Goal: Complete application form

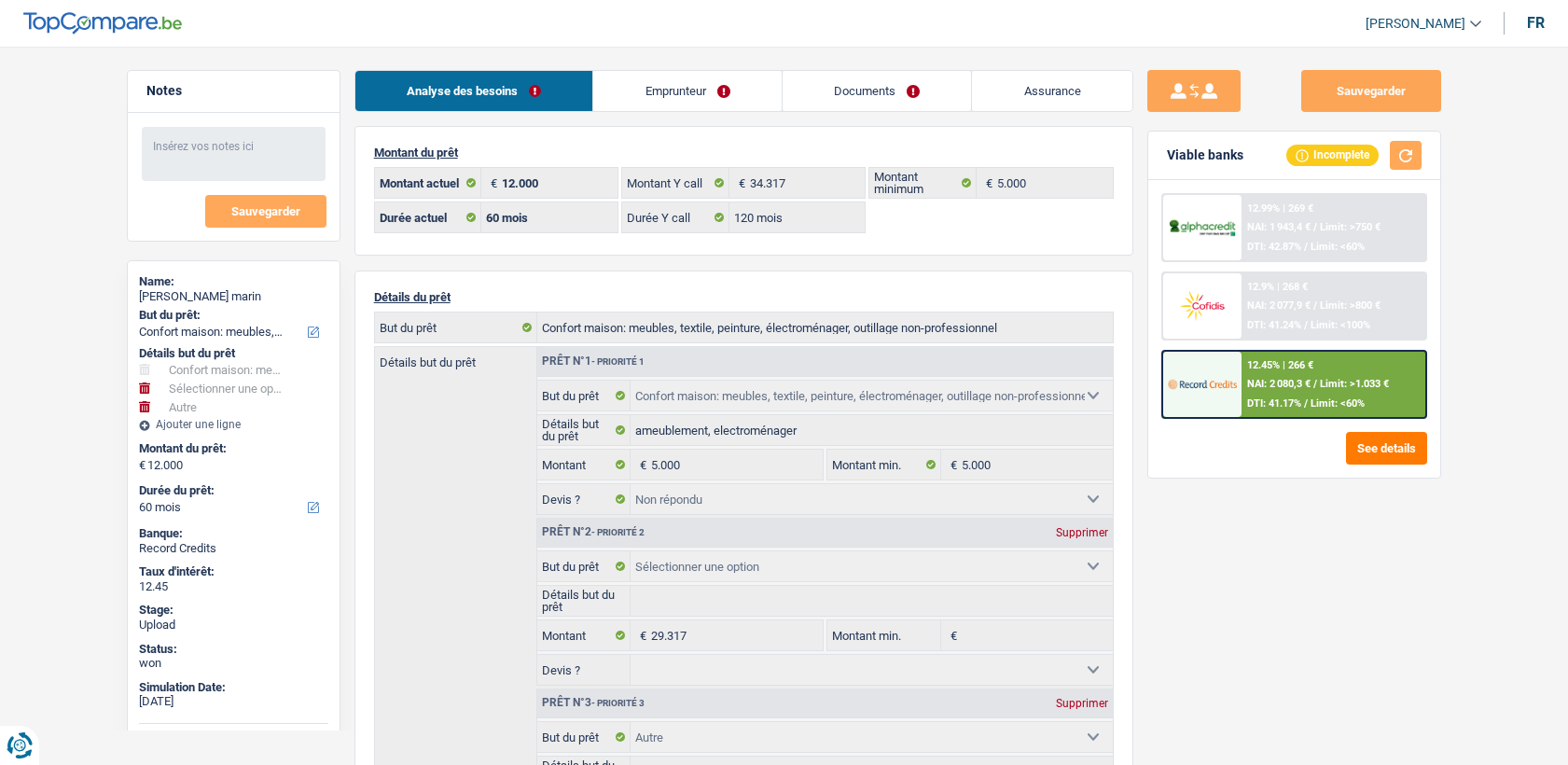
select select "household"
select select "other"
select select "60"
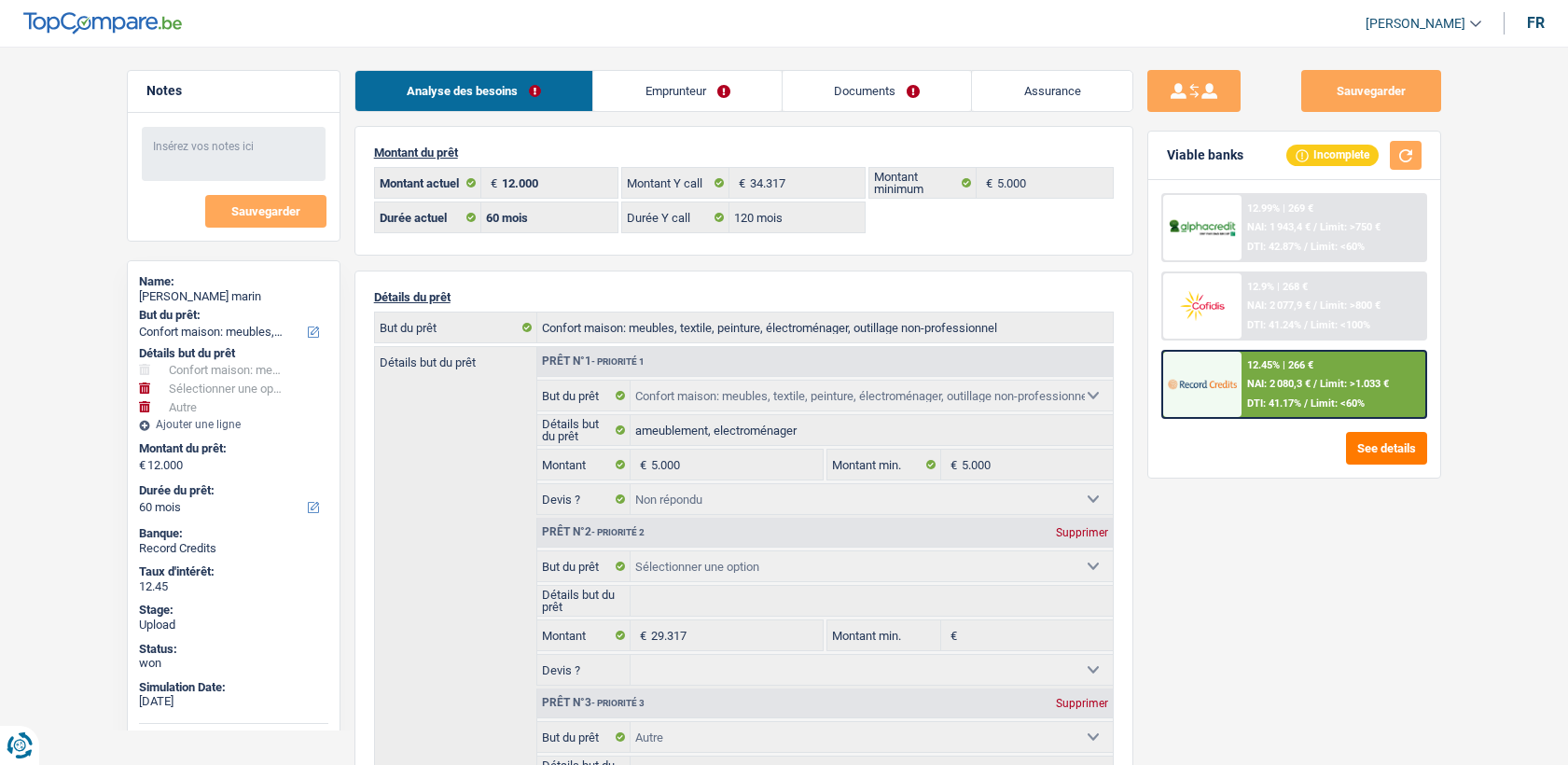
select select "120"
select select "household"
select select "not_answered"
select select "other"
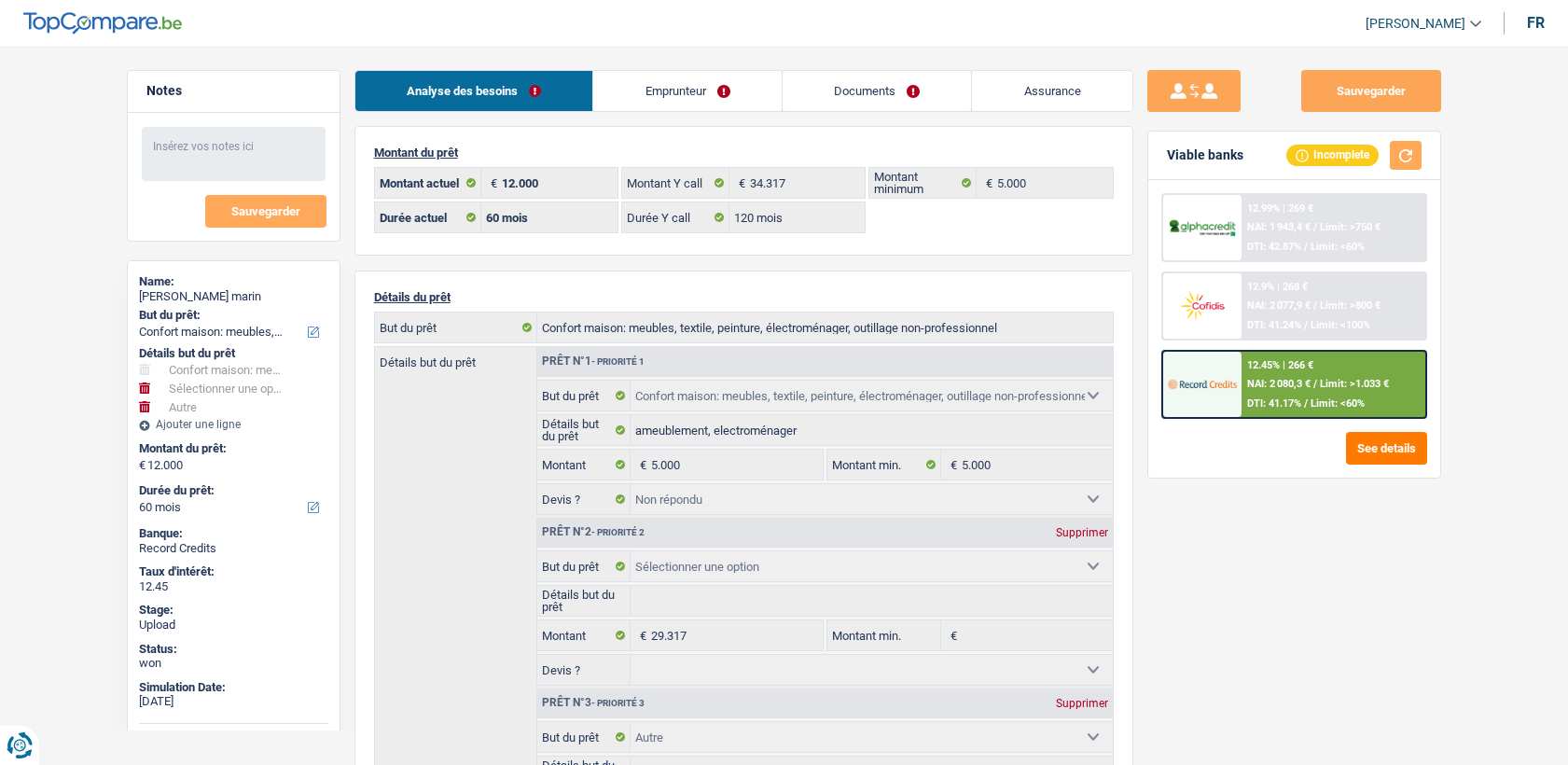
select select "60"
click at [936, 98] on link "Documents" at bounding box center [877, 91] width 190 height 41
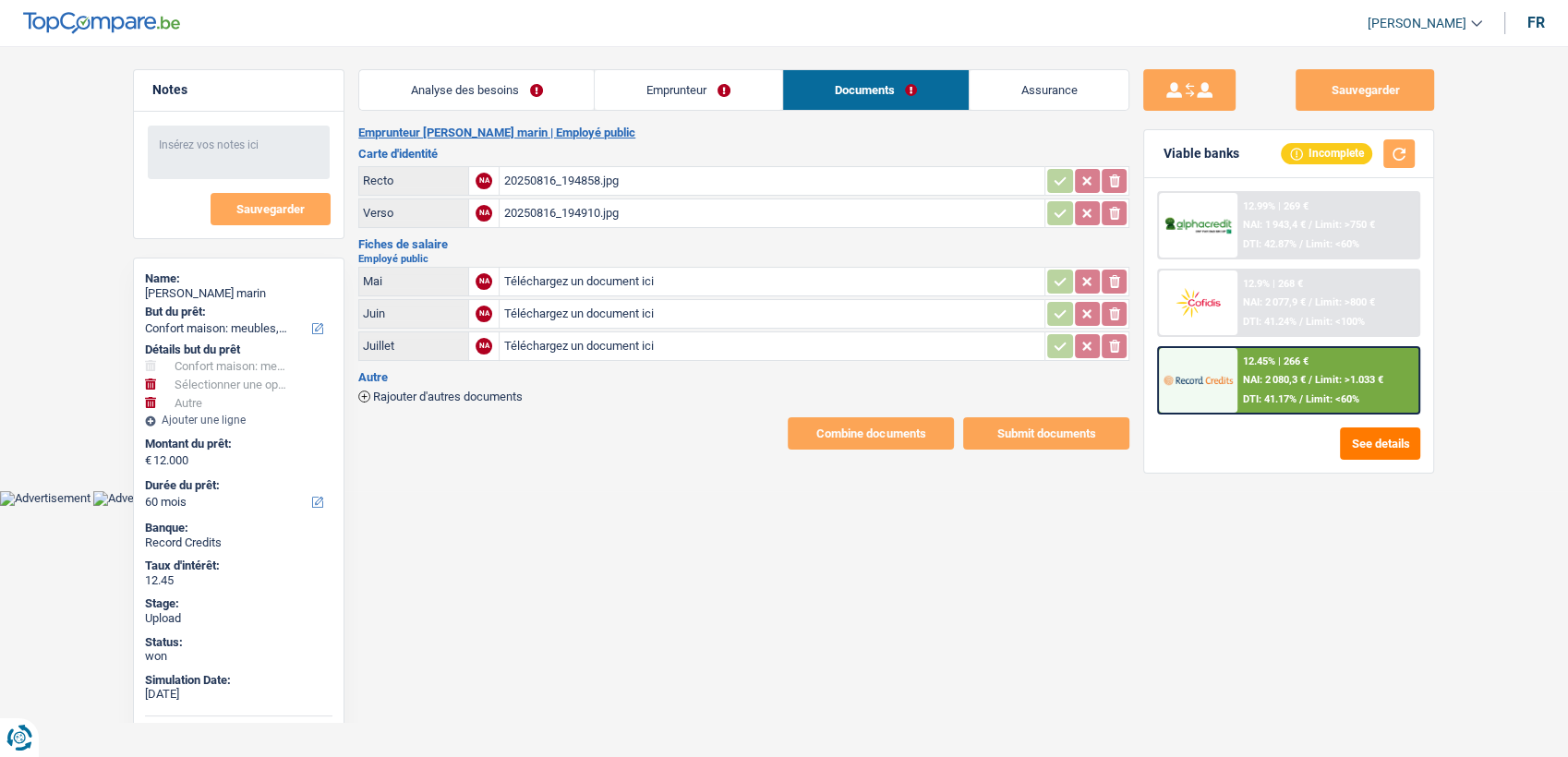
click at [536, 180] on div "20250816_194858.jpg" at bounding box center [772, 181] width 537 height 27
click at [583, 173] on div "20250816_194858.jpg" at bounding box center [772, 181] width 537 height 27
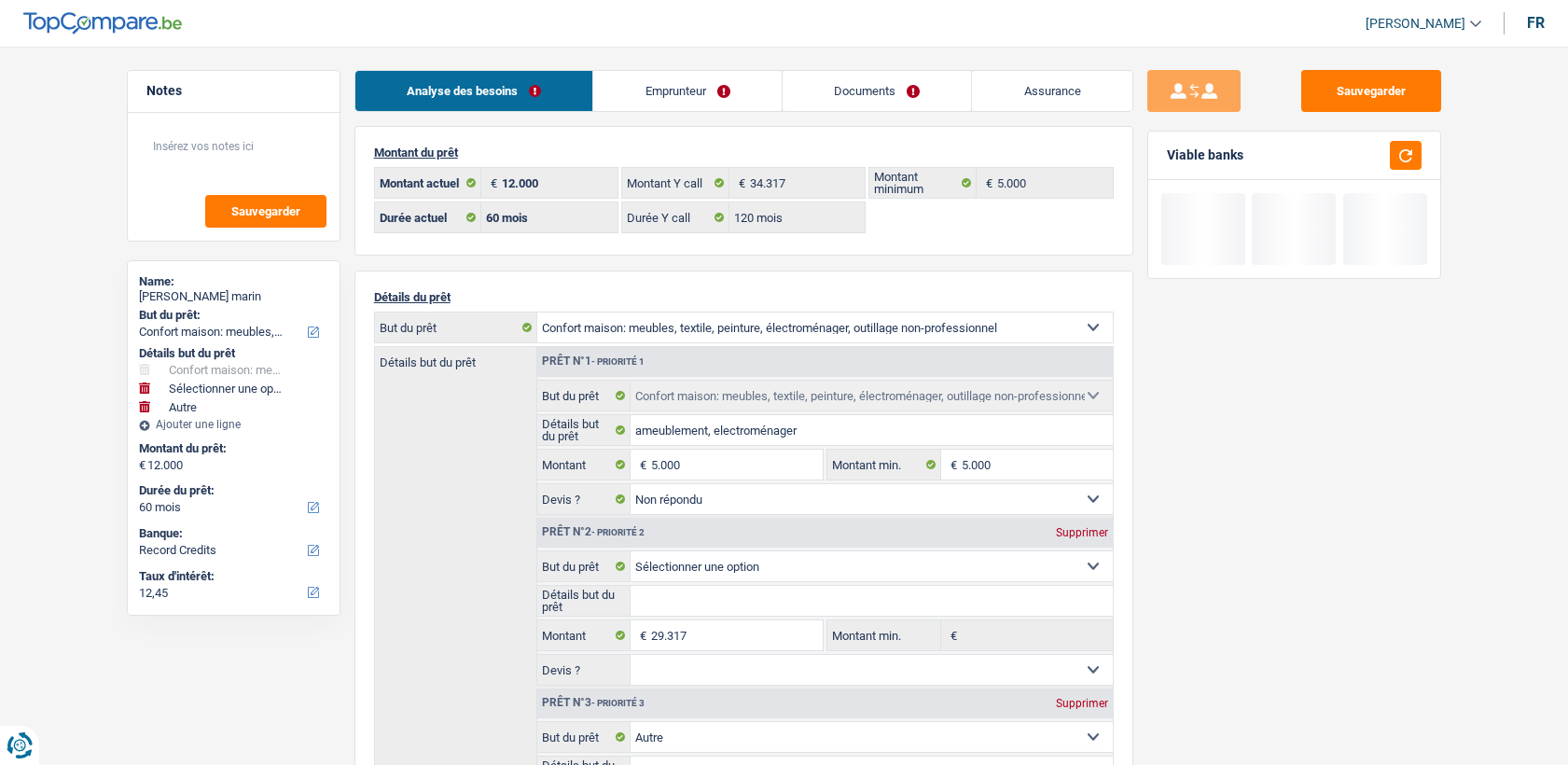
select select "household"
select select "other"
select select "60"
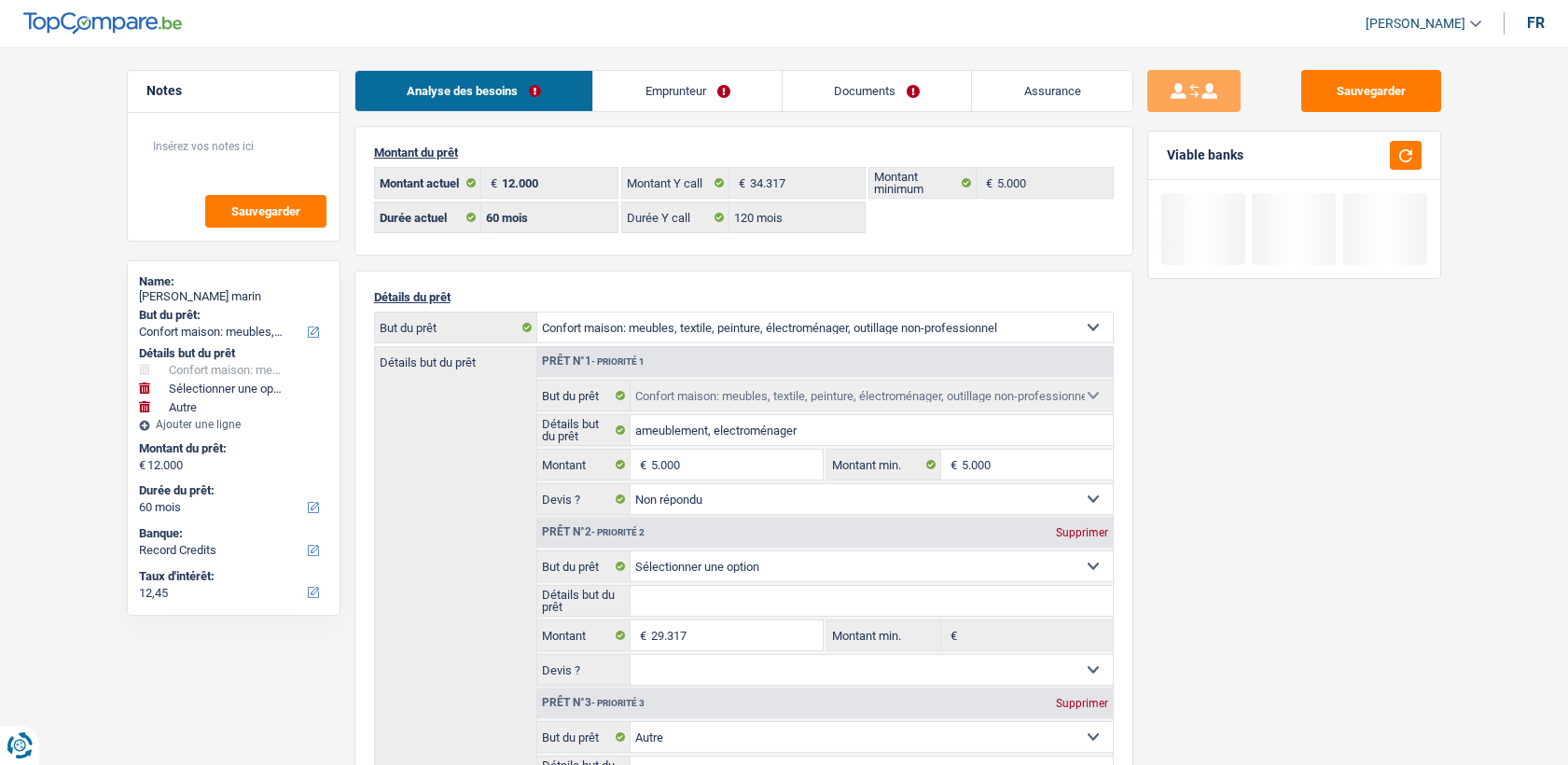
select select "120"
select select "household"
select select "not_answered"
select select "other"
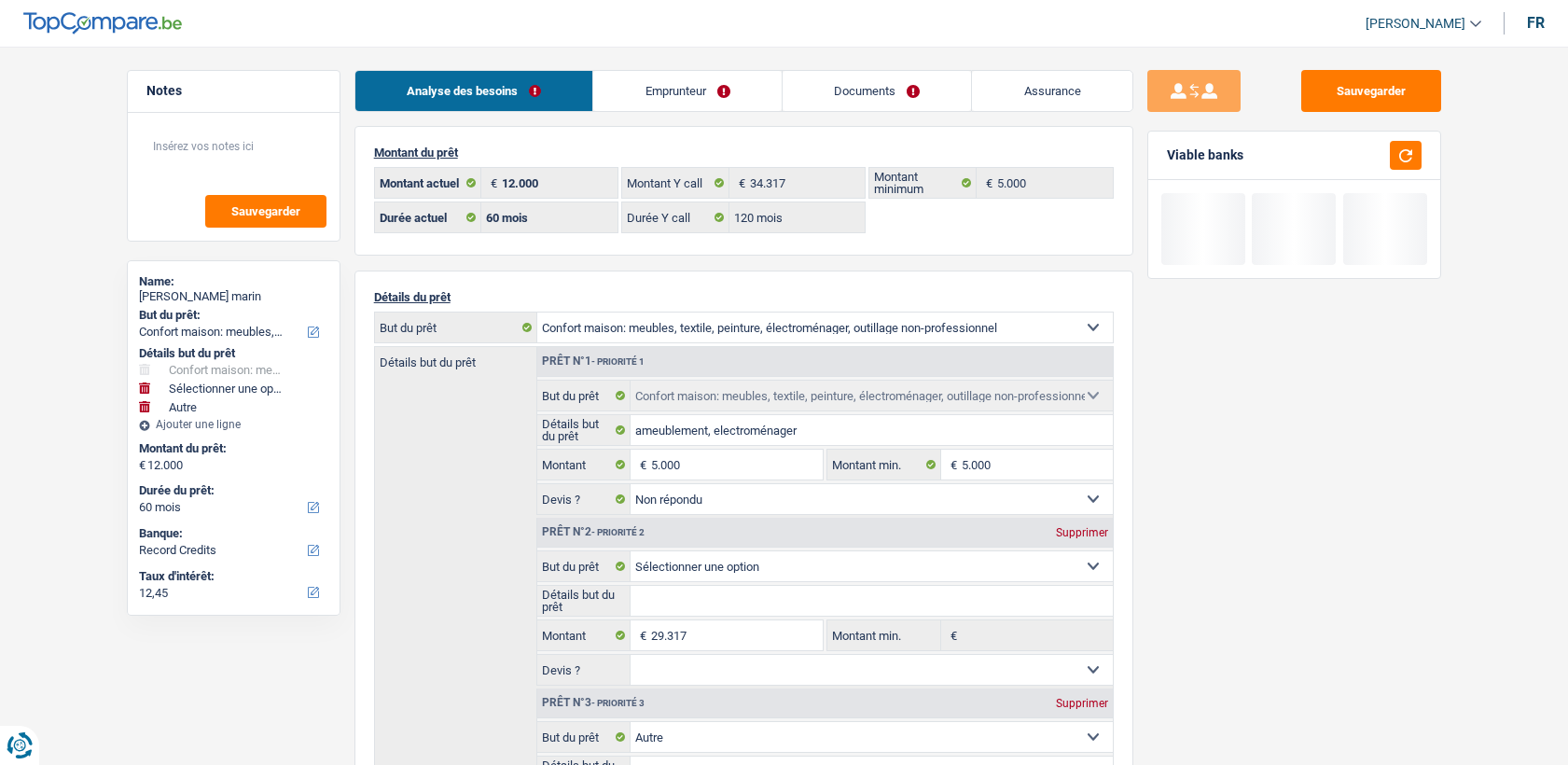
select select "60"
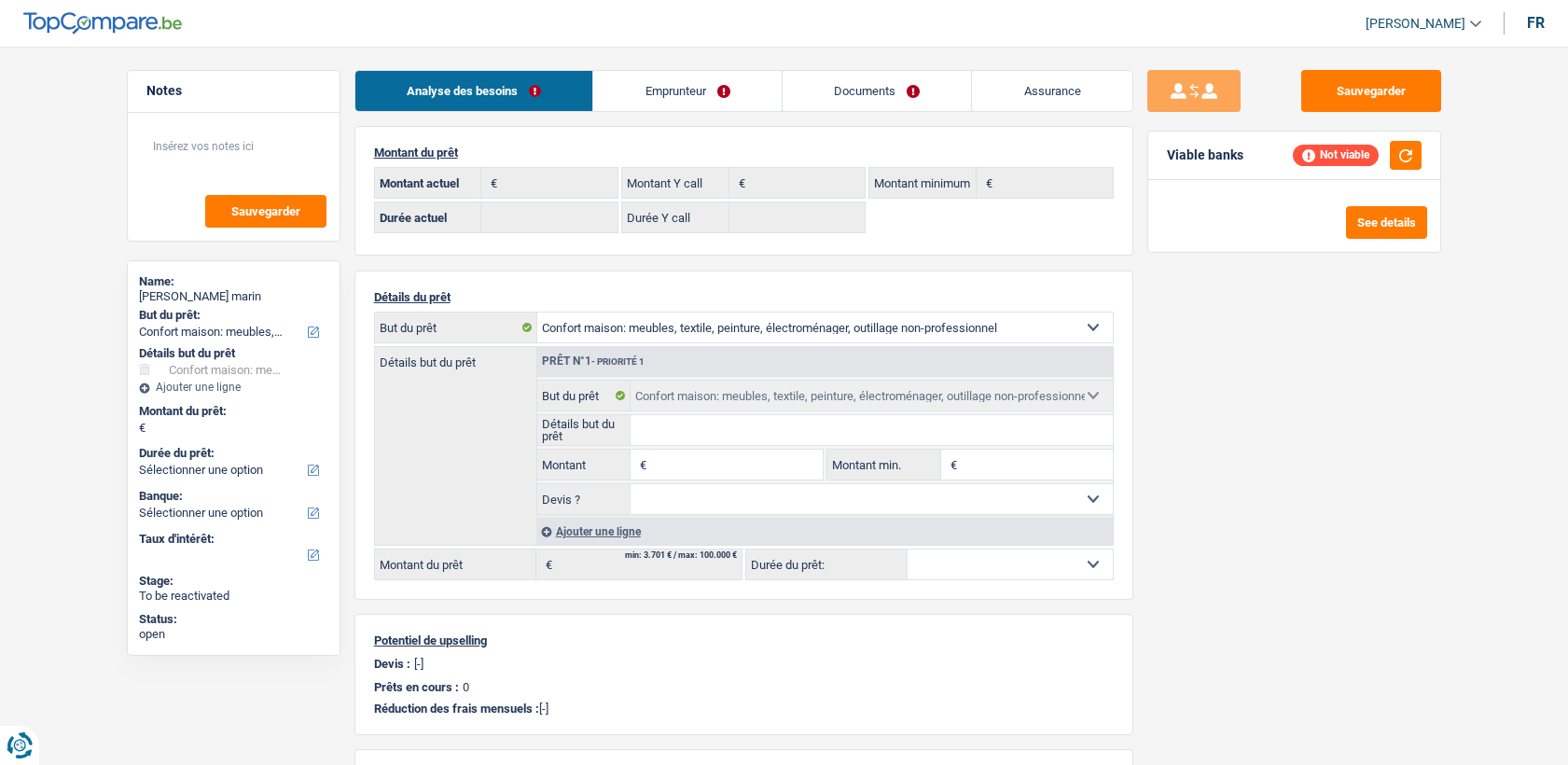
select select "household"
select select "rents"
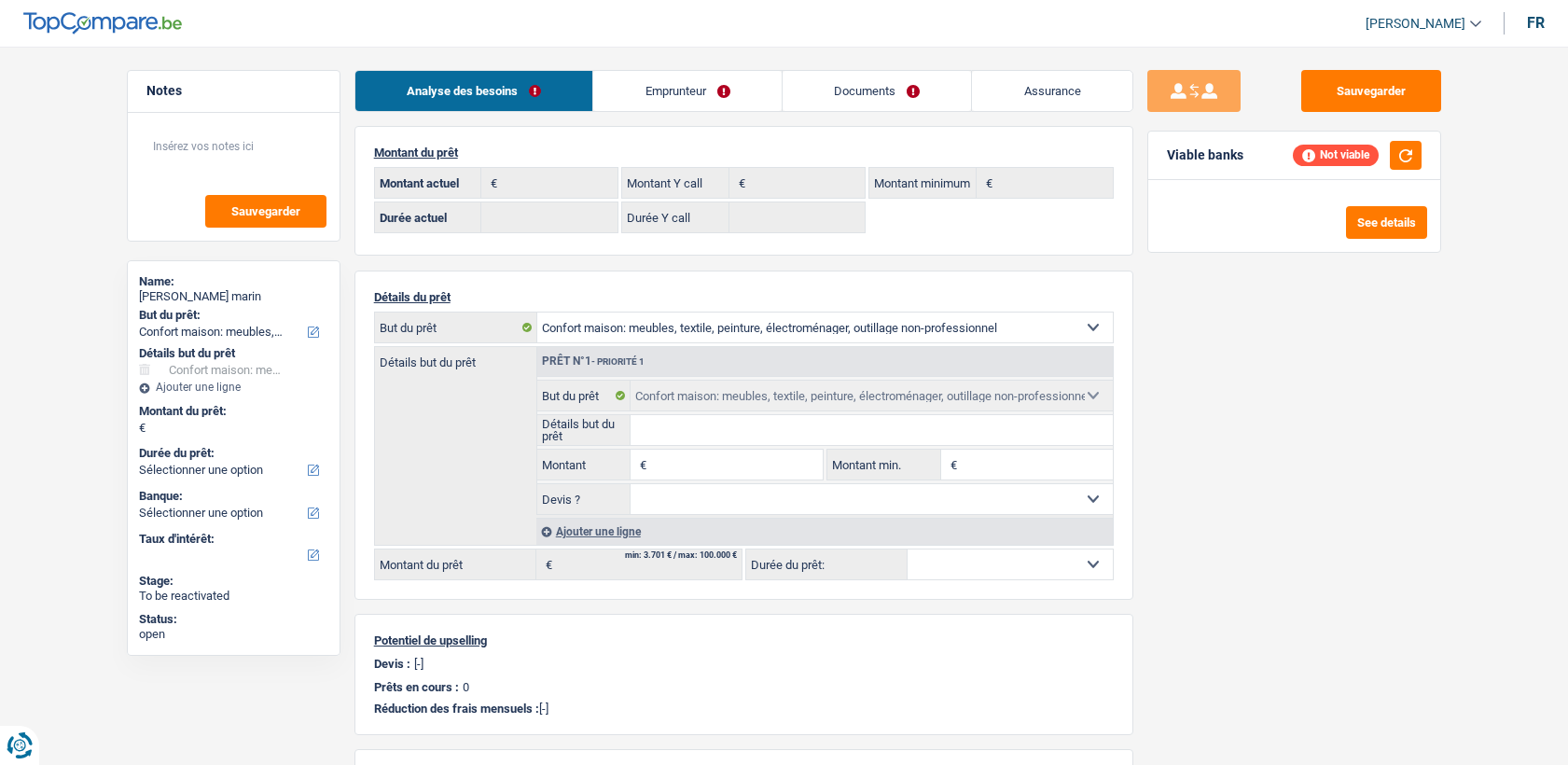
select select "BE"
click at [716, 81] on link "Emprunteur" at bounding box center [687, 91] width 189 height 41
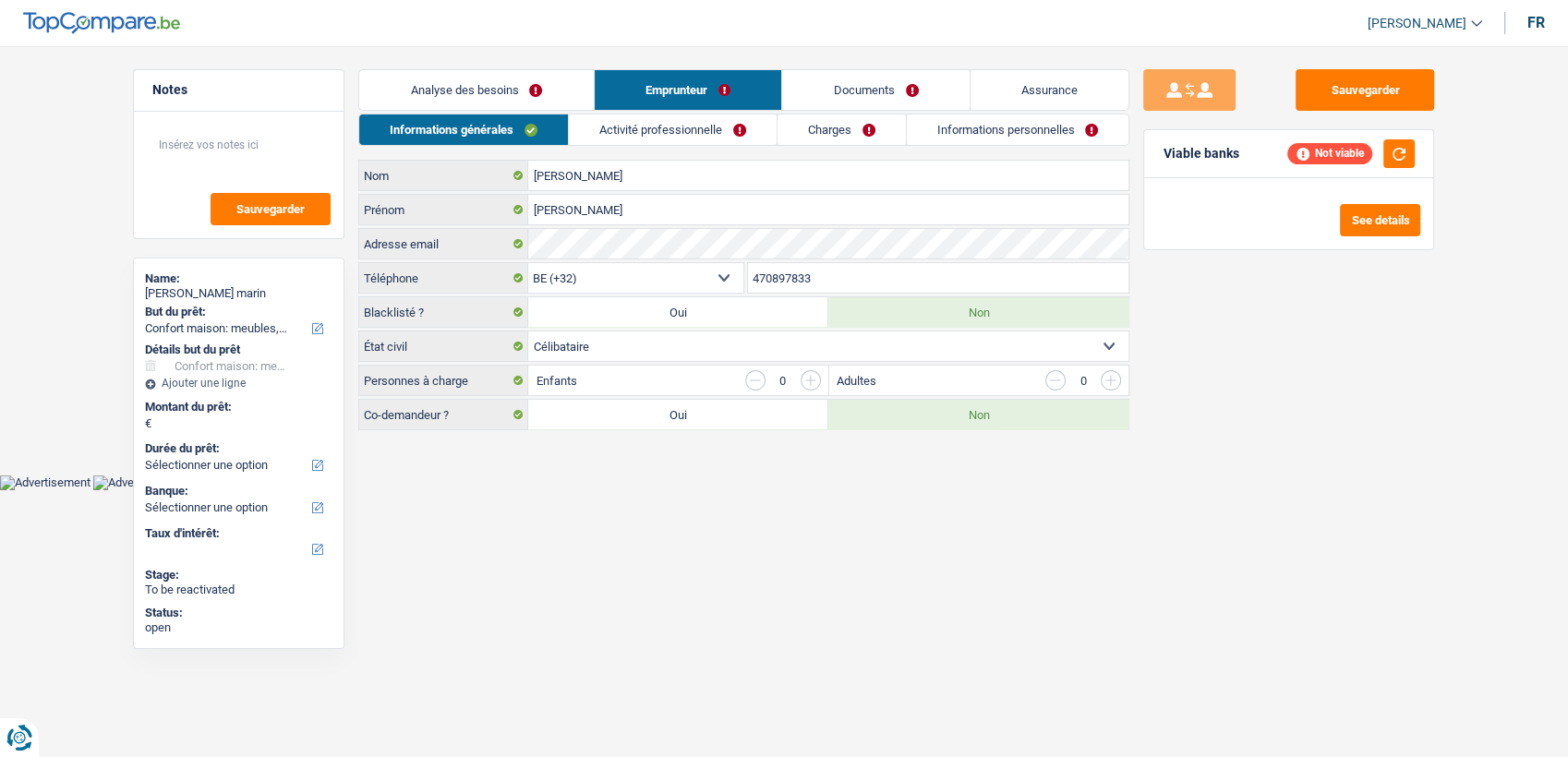
click at [758, 116] on link "Activité professionnelle" at bounding box center [673, 129] width 207 height 30
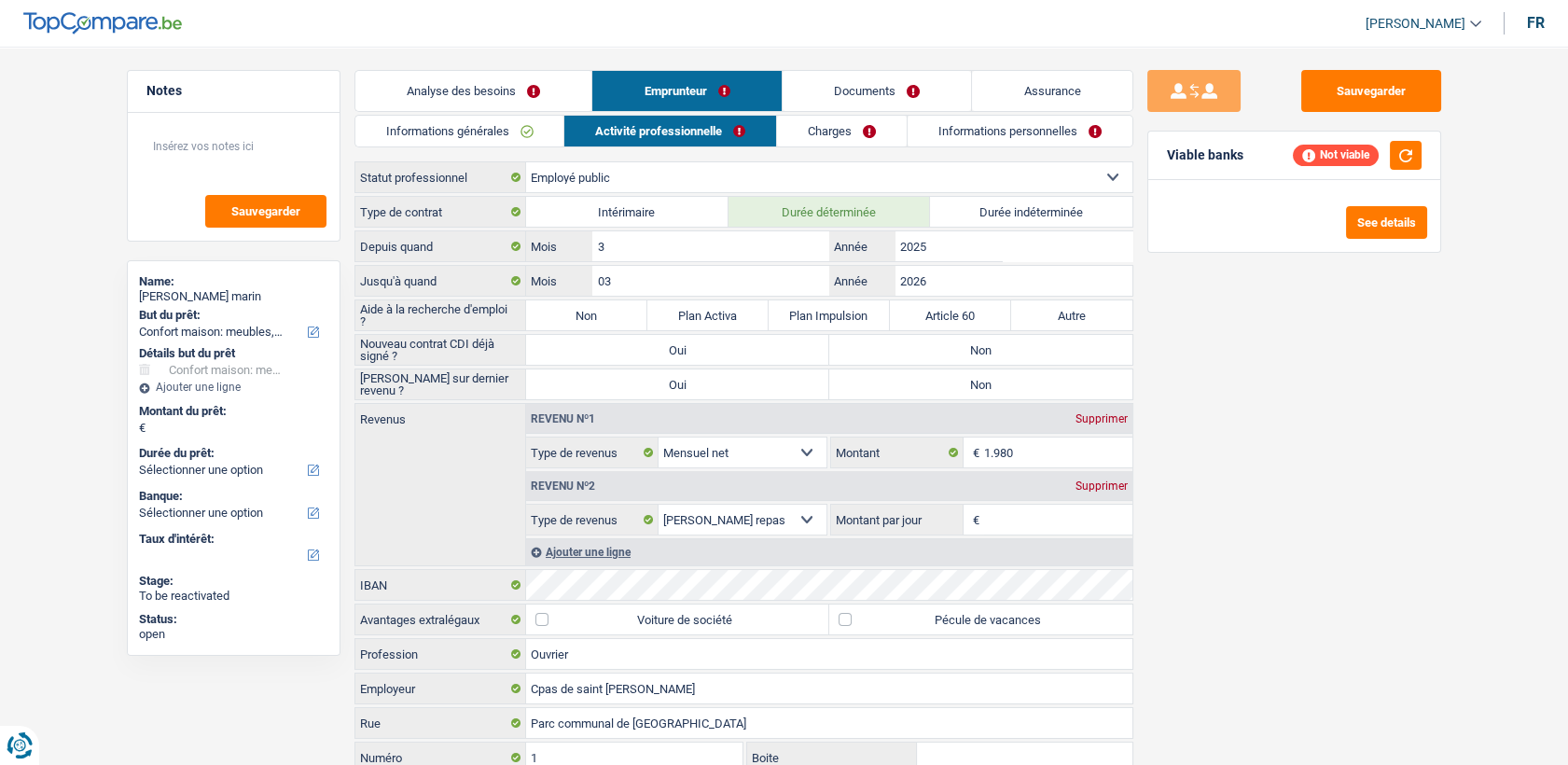
click at [851, 126] on link "Charges" at bounding box center [841, 130] width 129 height 31
